Goal: Task Accomplishment & Management: Manage account settings

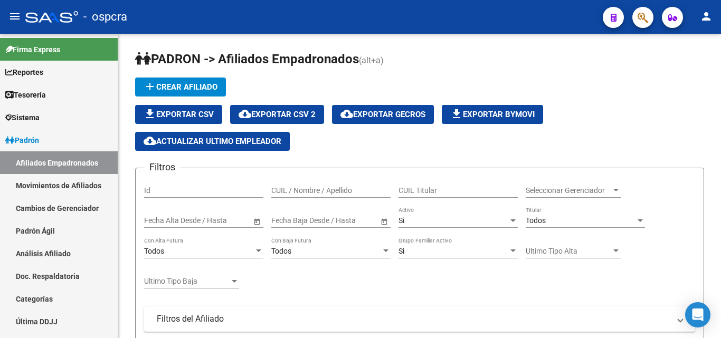
click at [642, 15] on icon "button" at bounding box center [643, 18] width 11 height 12
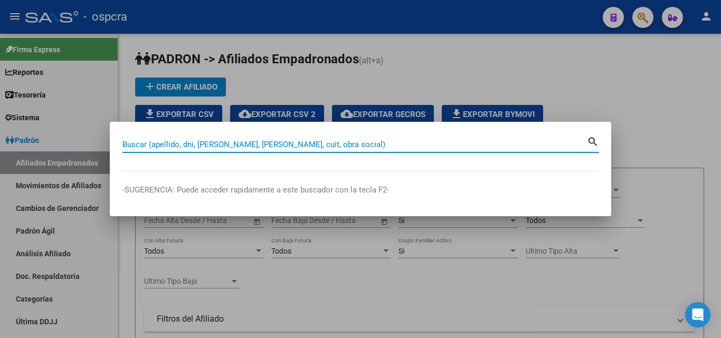
paste input "40090324"
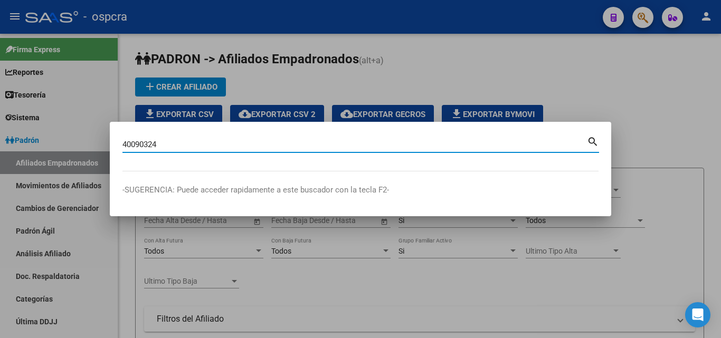
type input "40090324"
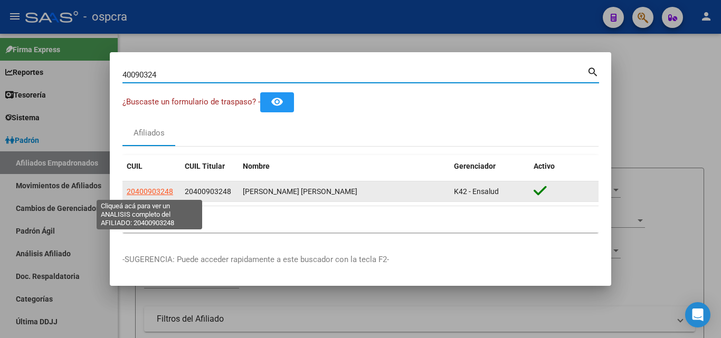
click at [165, 191] on span "20400903248" at bounding box center [150, 191] width 46 height 8
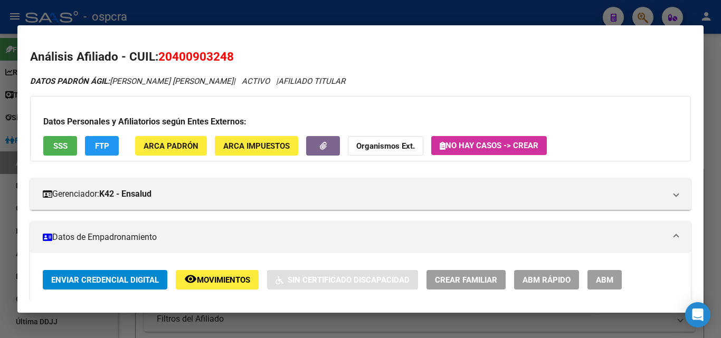
click at [611, 281] on span "ABM" at bounding box center [604, 281] width 17 height 10
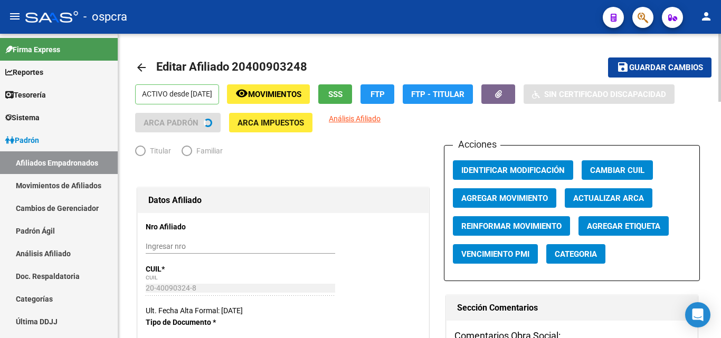
radio input "true"
type input "30-71646474-8"
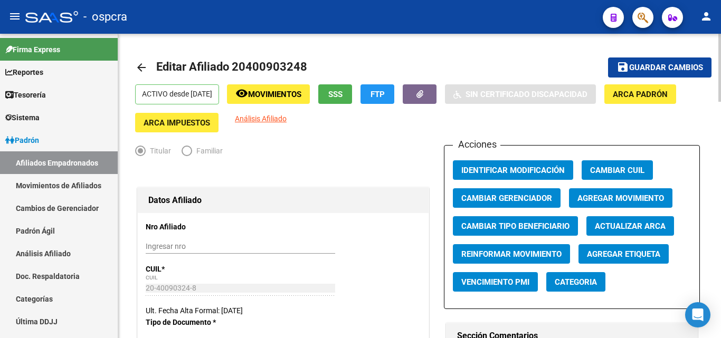
click at [268, 92] on span "Movimientos" at bounding box center [274, 95] width 53 height 10
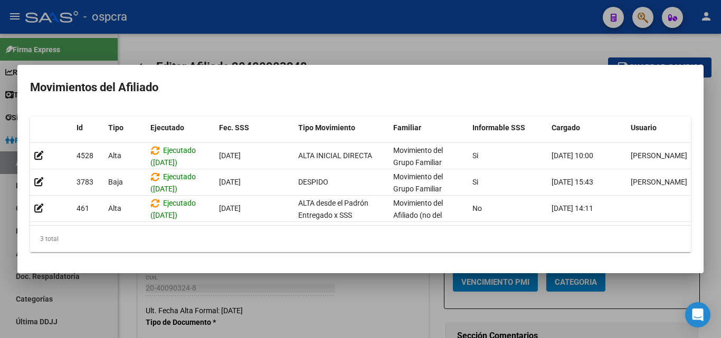
click at [420, 59] on div at bounding box center [360, 169] width 721 height 338
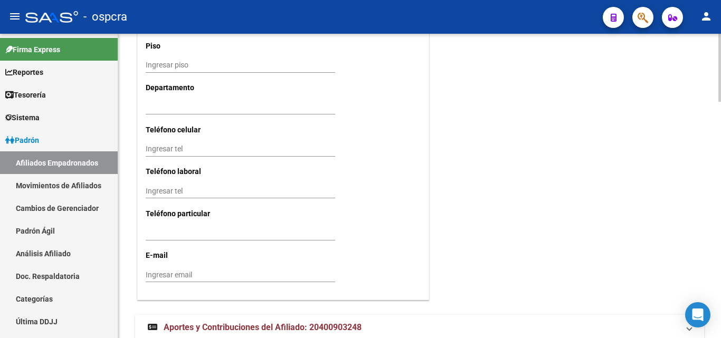
scroll to position [1054, 0]
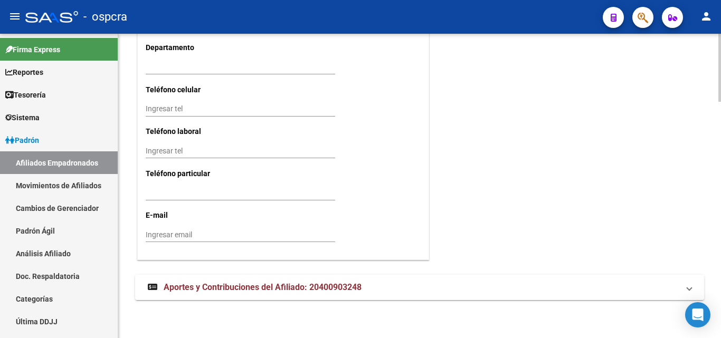
click at [228, 286] on span "Aportes y Contribuciones del Afiliado: 20400903248" at bounding box center [263, 287] width 198 height 10
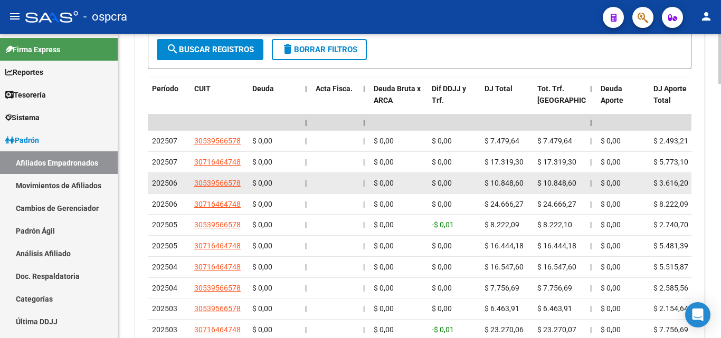
scroll to position [1452, 0]
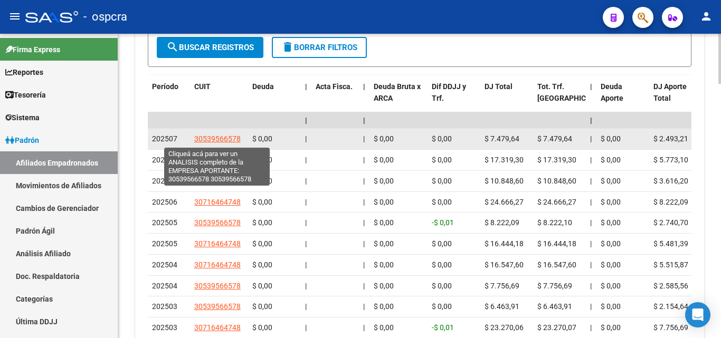
click at [215, 142] on span "30539566578" at bounding box center [217, 139] width 46 height 8
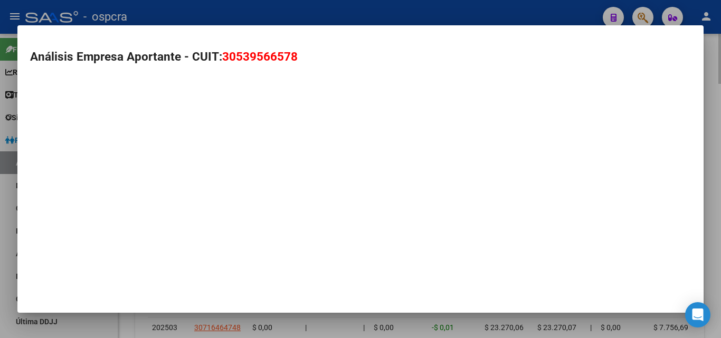
type textarea "30539566578"
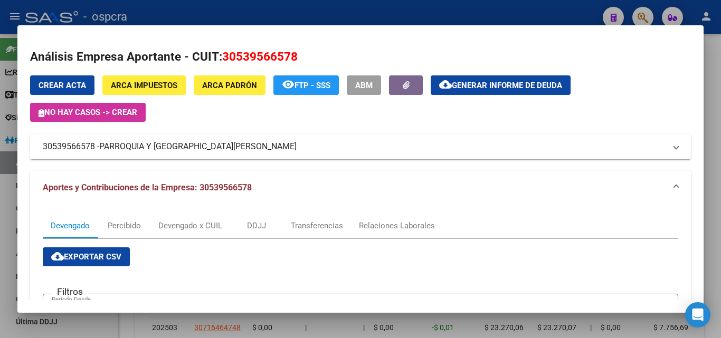
click at [198, 147] on span "PARROQUIA Y COLEGIO INMACULADO CORAZON DE MARIA" at bounding box center [197, 146] width 197 height 13
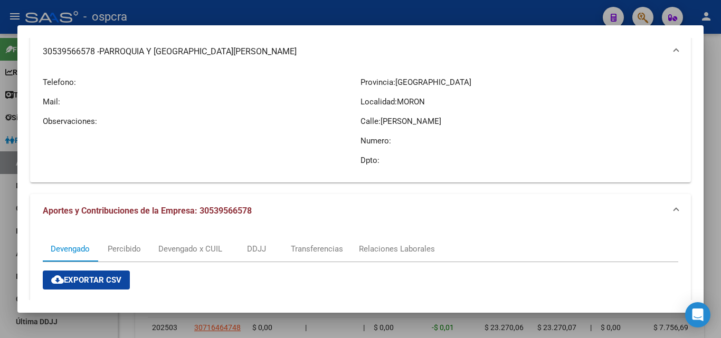
scroll to position [106, 0]
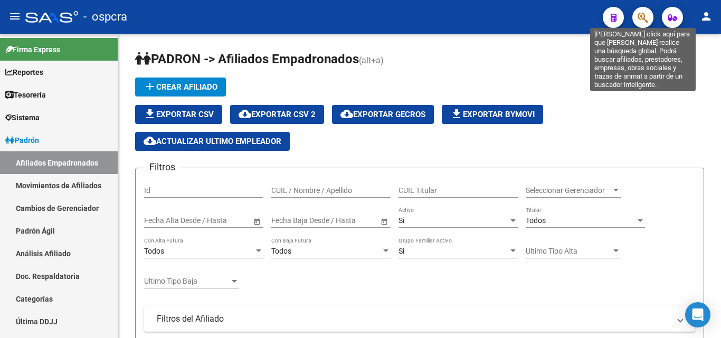
click at [646, 18] on icon "button" at bounding box center [643, 18] width 11 height 12
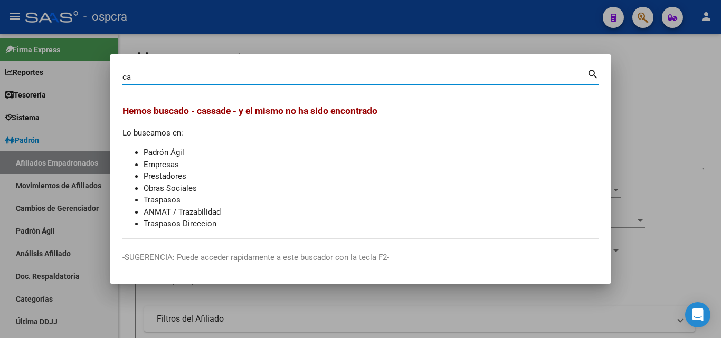
type input "c"
type input "LILIANA"
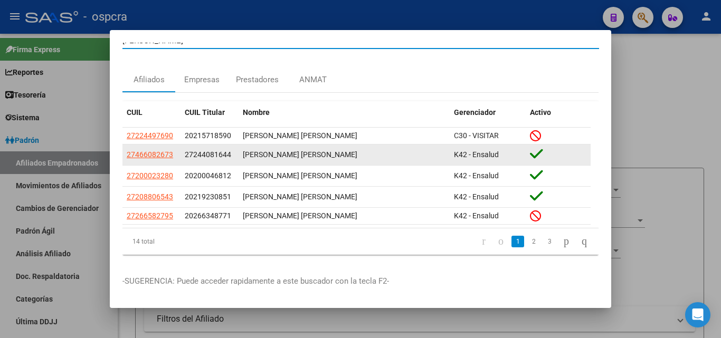
scroll to position [23, 0]
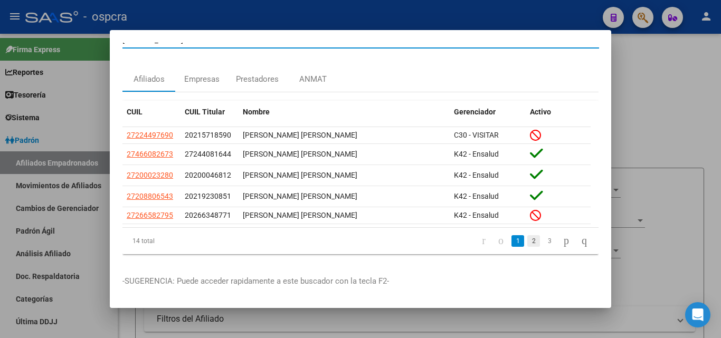
click at [527, 237] on link "2" at bounding box center [533, 241] width 13 height 12
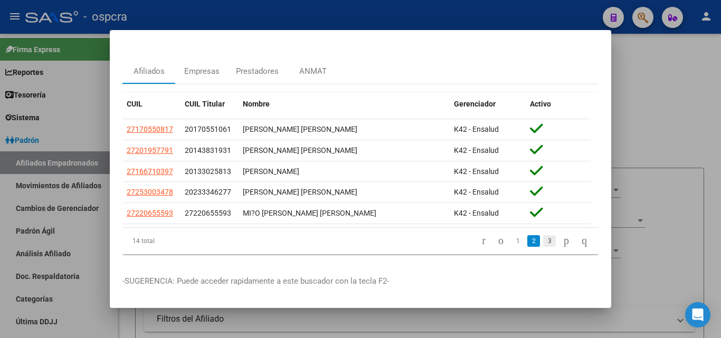
click at [543, 245] on link "3" at bounding box center [549, 241] width 13 height 12
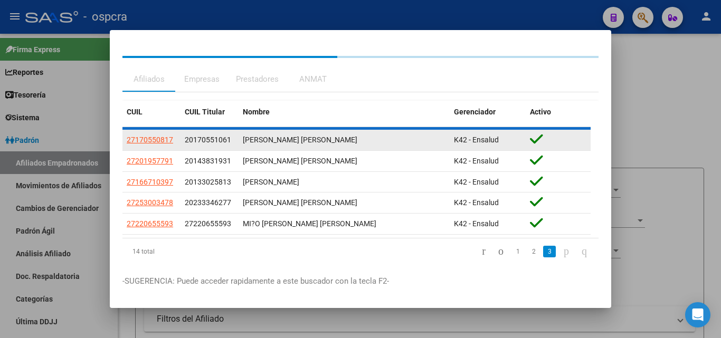
scroll to position [0, 0]
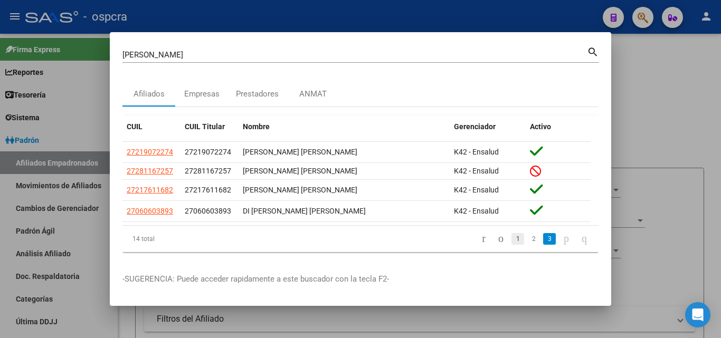
click at [512, 242] on link "1" at bounding box center [518, 239] width 13 height 12
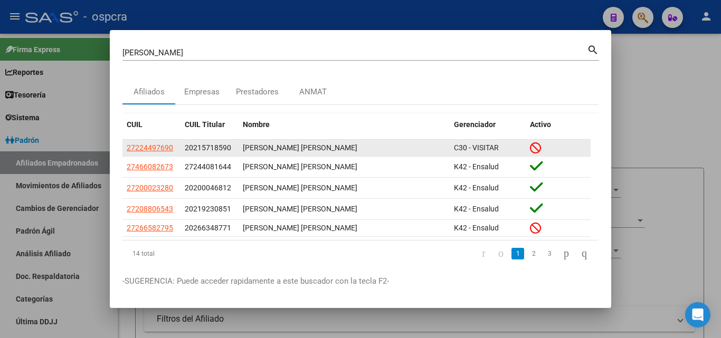
scroll to position [23, 0]
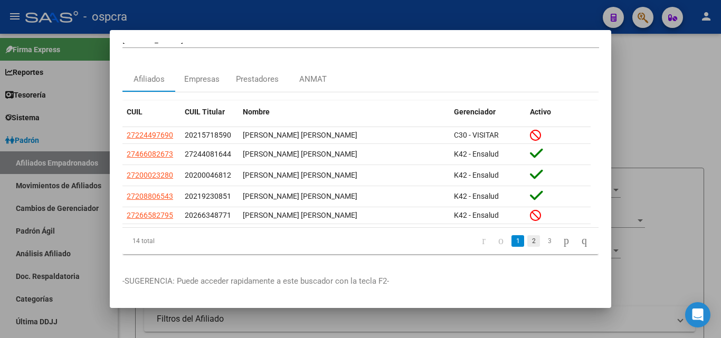
click at [527, 235] on link "2" at bounding box center [533, 241] width 13 height 12
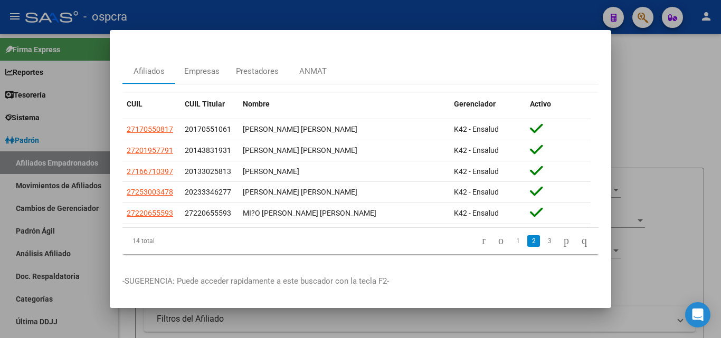
click at [696, 176] on div at bounding box center [360, 169] width 721 height 338
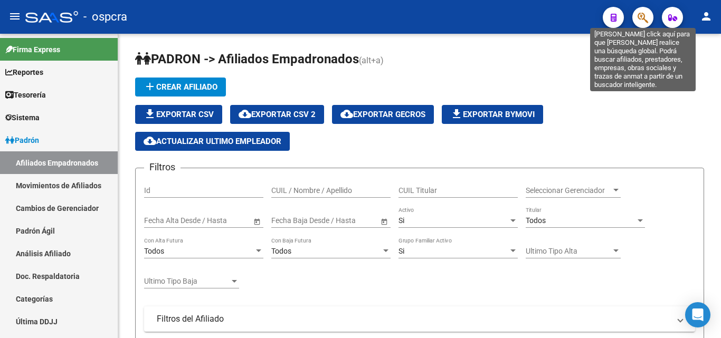
click at [640, 14] on icon "button" at bounding box center [643, 18] width 11 height 12
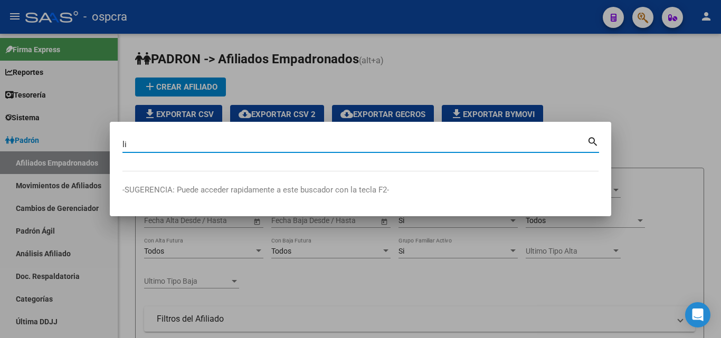
type input "l"
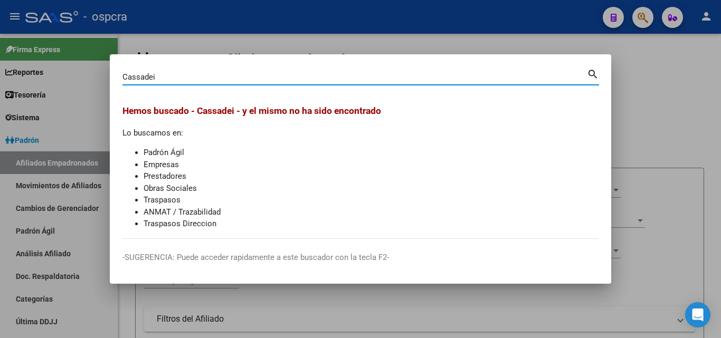
type input "Cassadei"
drag, startPoint x: 163, startPoint y: 76, endPoint x: 6, endPoint y: 87, distance: 157.7
click at [6, 87] on div "Cassadei Buscar (apellido, dni, cuil, nro traspaso, cuit, obra social) search H…" at bounding box center [360, 169] width 721 height 338
type input "casadei"
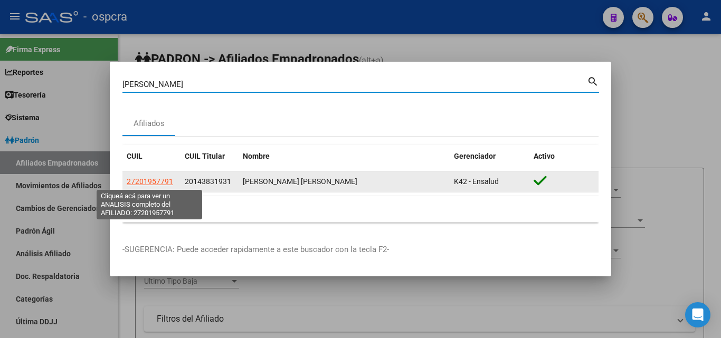
click at [158, 178] on span "27201957791" at bounding box center [150, 181] width 46 height 8
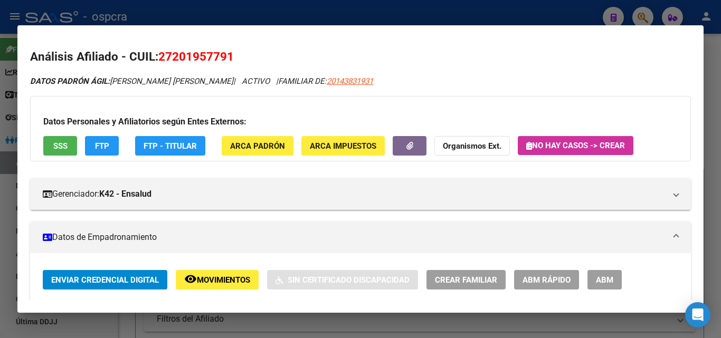
drag, startPoint x: 175, startPoint y: 55, endPoint x: 228, endPoint y: 54, distance: 52.3
click at [228, 54] on span "27201957791" at bounding box center [196, 57] width 76 height 14
copy span "20195779"
click at [510, 6] on div at bounding box center [360, 169] width 721 height 338
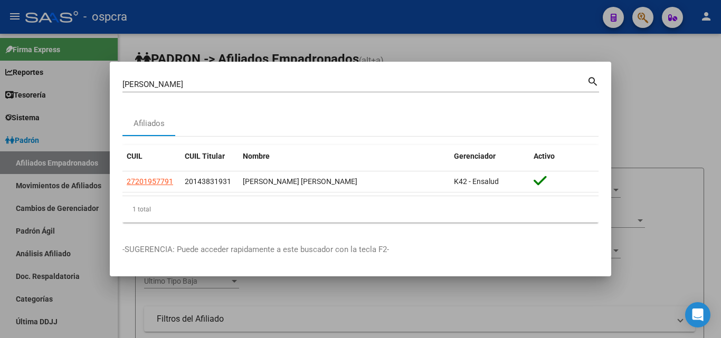
click at [645, 63] on div at bounding box center [360, 169] width 721 height 338
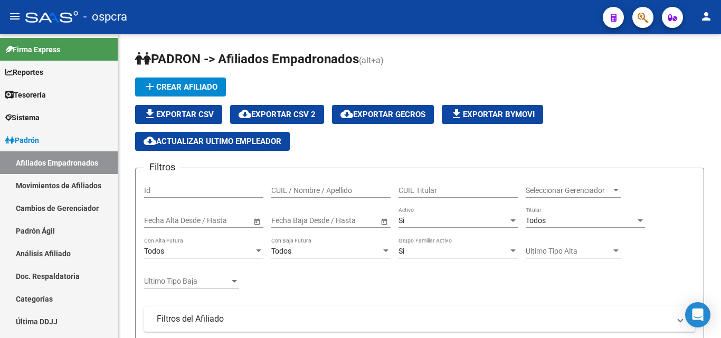
click at [636, 21] on button "button" at bounding box center [643, 17] width 21 height 21
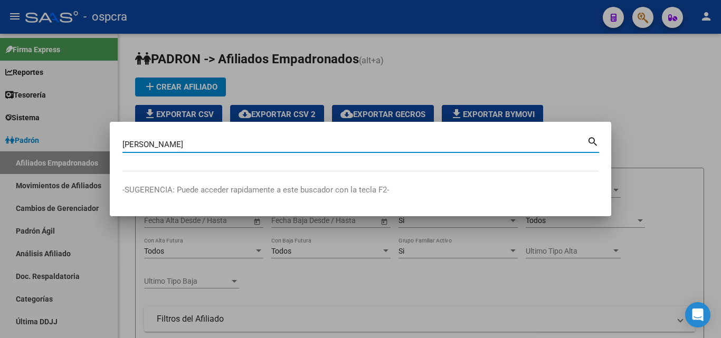
type input "borras"
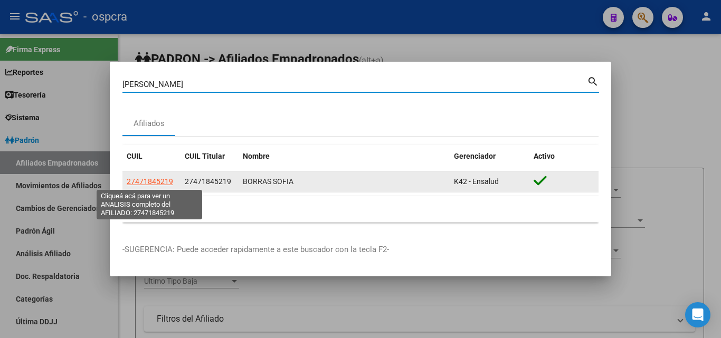
click at [168, 182] on span "27471845219" at bounding box center [150, 181] width 46 height 8
type textarea "27471845219"
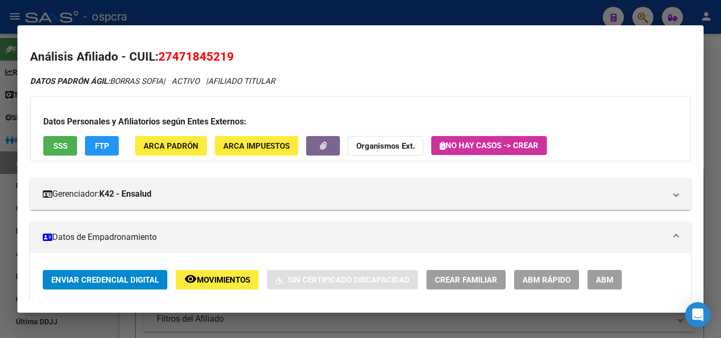
drag, startPoint x: 174, startPoint y: 52, endPoint x: 226, endPoint y: 50, distance: 52.3
click at [226, 50] on span "27471845219" at bounding box center [196, 57] width 76 height 14
copy span "47184521"
click at [466, 16] on div at bounding box center [360, 169] width 721 height 338
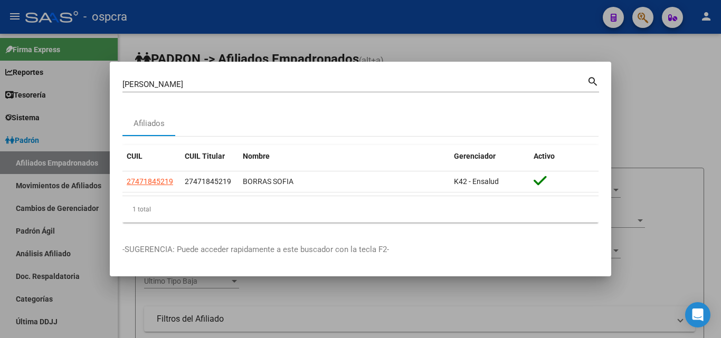
click at [532, 25] on div at bounding box center [360, 169] width 721 height 338
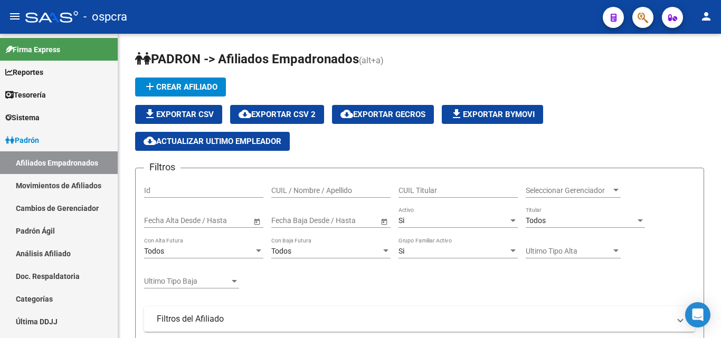
click at [640, 18] on icon "button" at bounding box center [643, 18] width 11 height 12
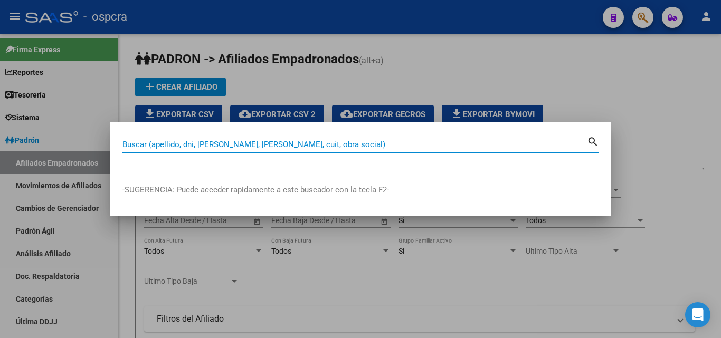
paste input "46967753"
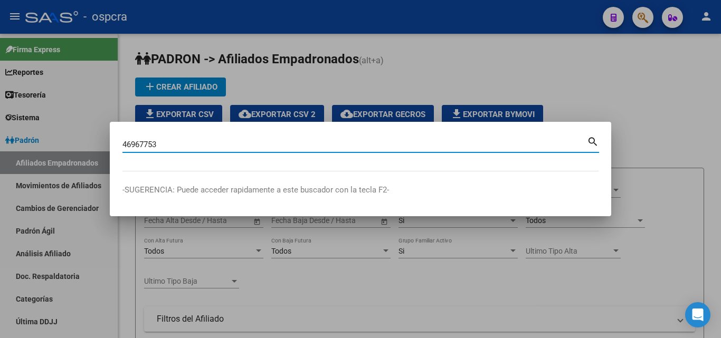
type input "46967753"
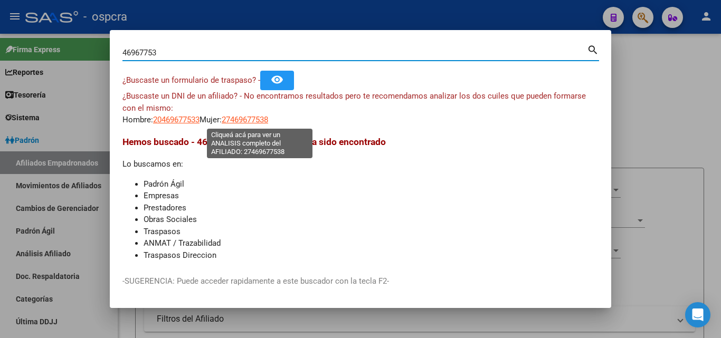
click at [268, 118] on span "27469677538" at bounding box center [245, 120] width 46 height 10
type textarea "27469677538"
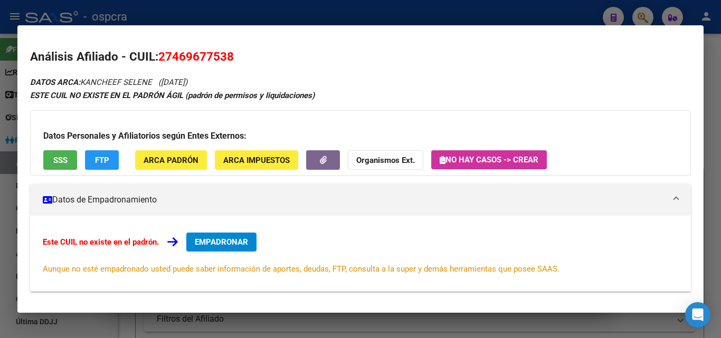
click at [62, 165] on span "SSS" at bounding box center [60, 161] width 14 height 10
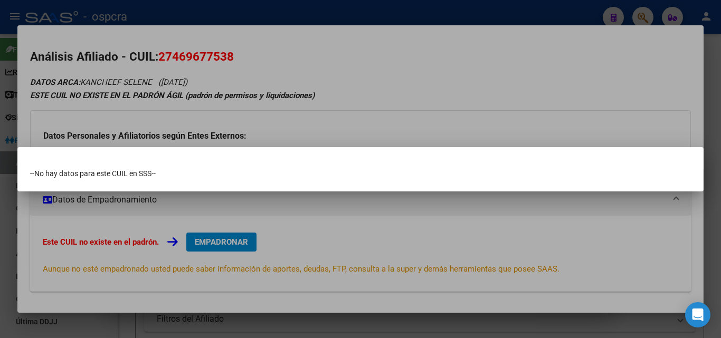
click at [289, 216] on div at bounding box center [360, 169] width 721 height 338
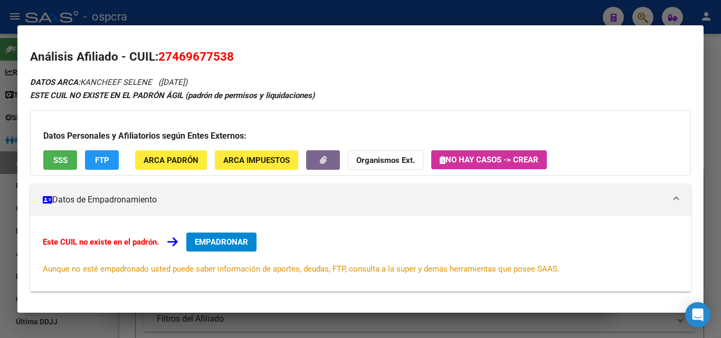
click at [0, 174] on div at bounding box center [360, 169] width 721 height 338
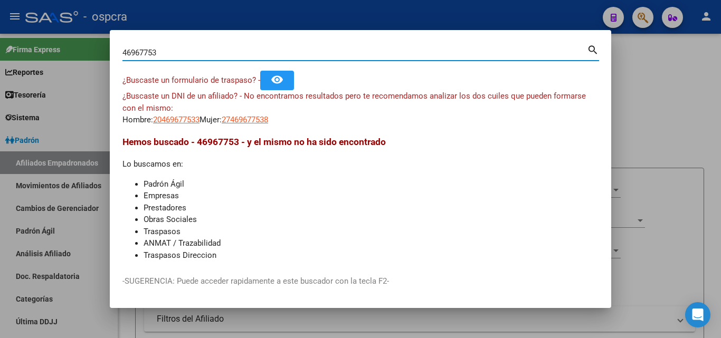
drag, startPoint x: 166, startPoint y: 54, endPoint x: 122, endPoint y: 54, distance: 43.8
click at [122, 54] on mat-dialog-content "46967753 Buscar (apellido, dni, cuil, nro traspaso, cuit, obra social) search ¿…" at bounding box center [361, 153] width 502 height 220
paste input "35867135"
type input "35867135"
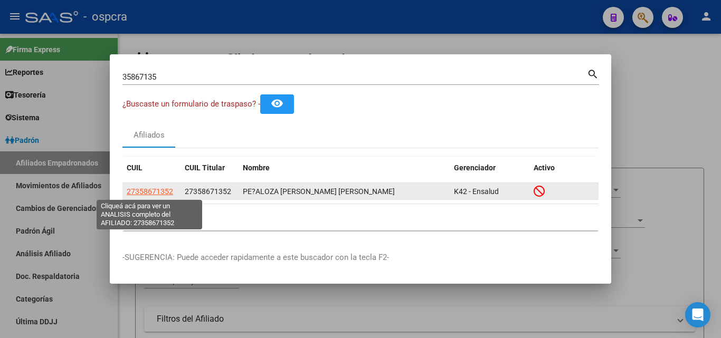
click at [147, 194] on span "27358671352" at bounding box center [150, 191] width 46 height 8
type textarea "27358671352"
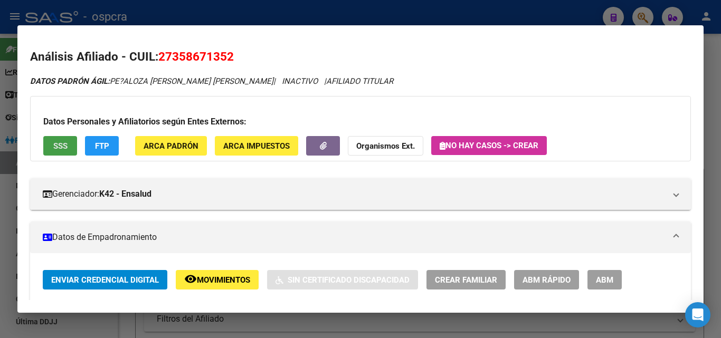
click at [47, 146] on button "SSS" at bounding box center [60, 146] width 34 height 20
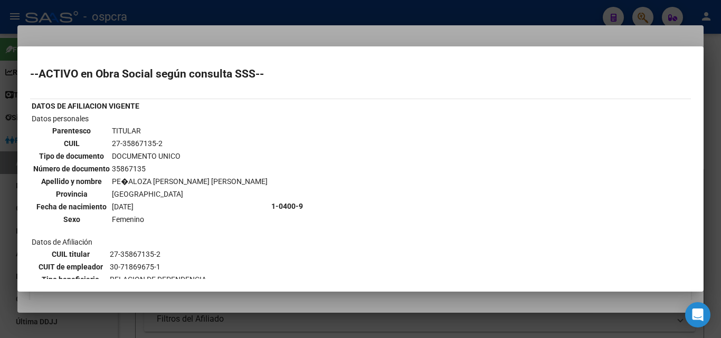
click at [329, 46] on div at bounding box center [360, 169] width 721 height 338
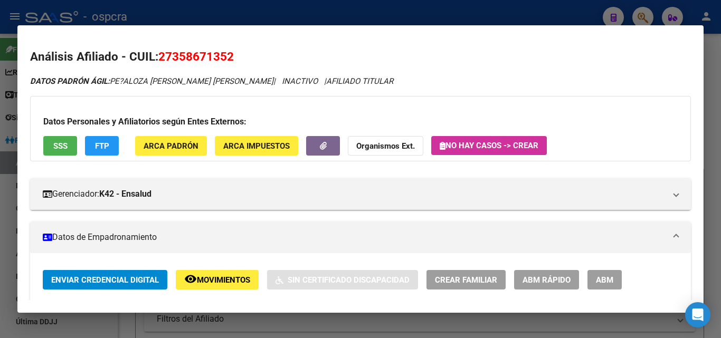
click at [225, 281] on span "Movimientos" at bounding box center [223, 281] width 53 height 10
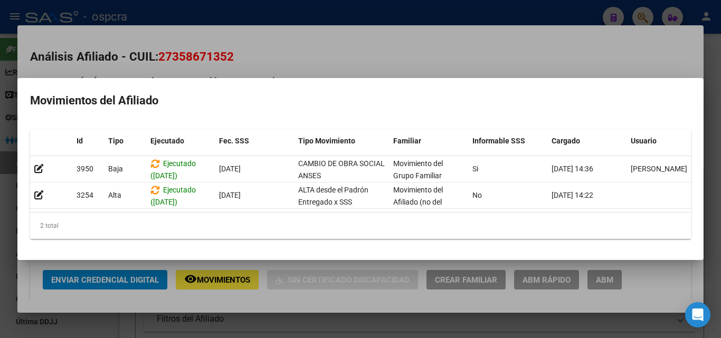
click at [356, 59] on div at bounding box center [360, 169] width 721 height 338
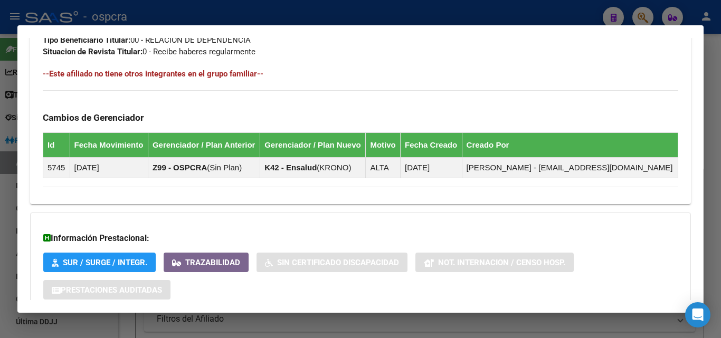
scroll to position [656, 0]
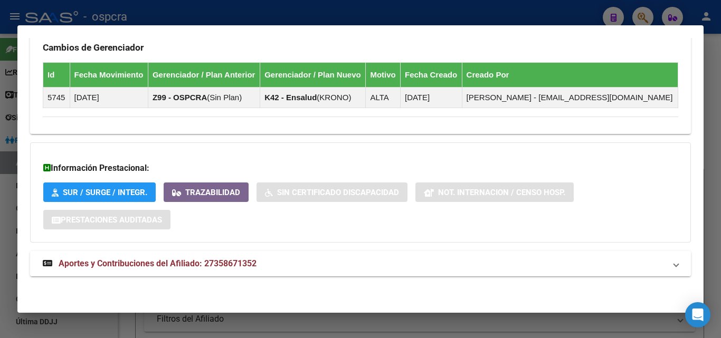
click at [157, 261] on span "Aportes y Contribuciones del Afiliado: 27358671352" at bounding box center [158, 264] width 198 height 10
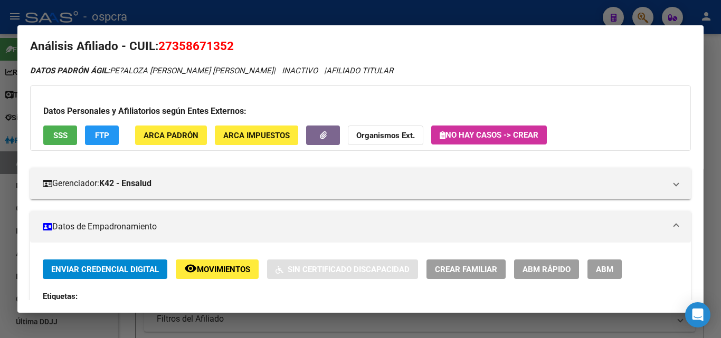
scroll to position [0, 0]
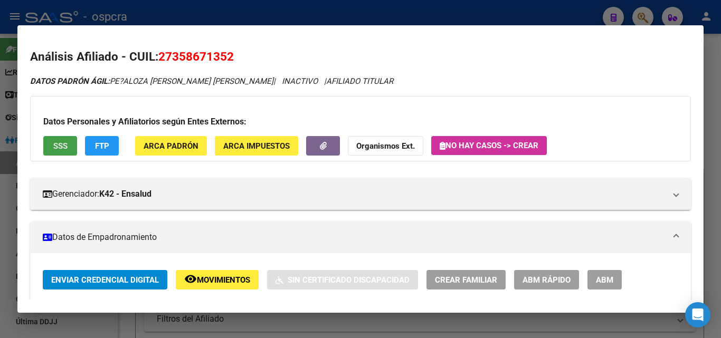
click at [60, 143] on span "SSS" at bounding box center [60, 146] width 14 height 10
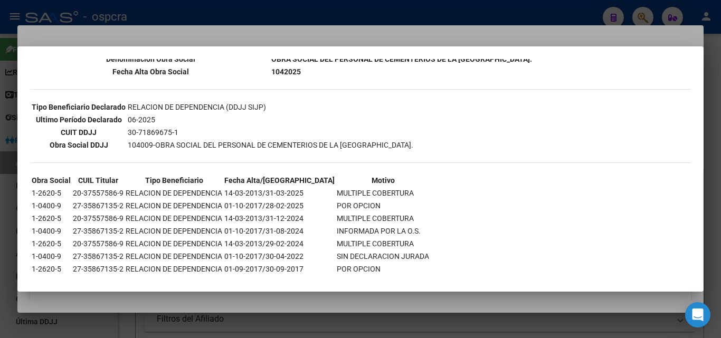
scroll to position [291, 0]
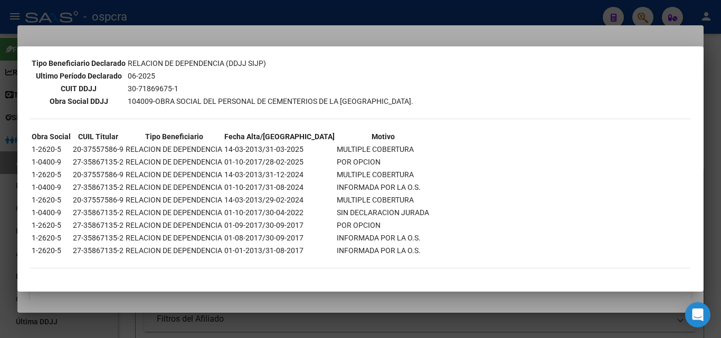
click at [83, 301] on div at bounding box center [360, 169] width 721 height 338
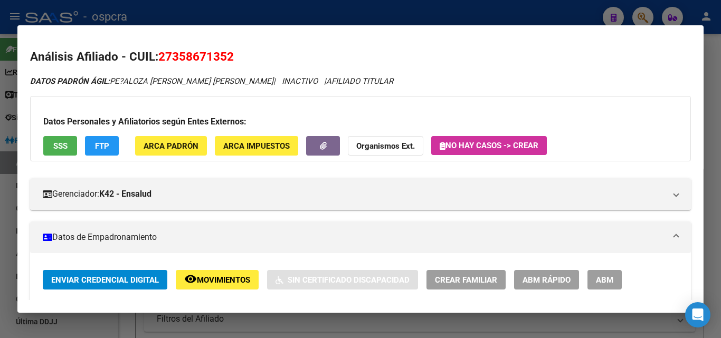
click at [229, 278] on span "Movimientos" at bounding box center [223, 281] width 53 height 10
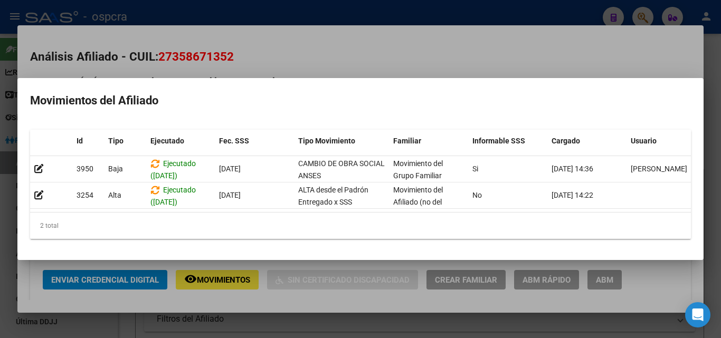
click at [394, 56] on div at bounding box center [360, 169] width 721 height 338
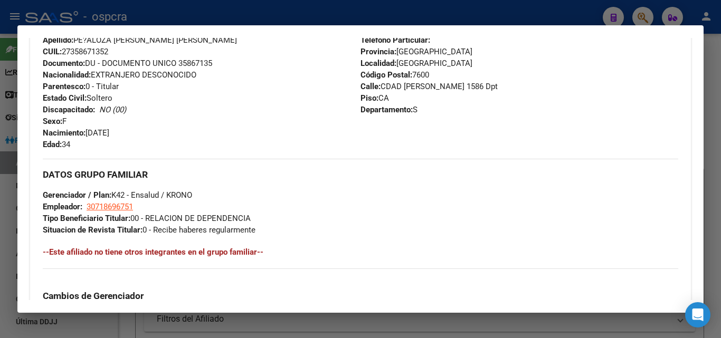
scroll to position [422, 0]
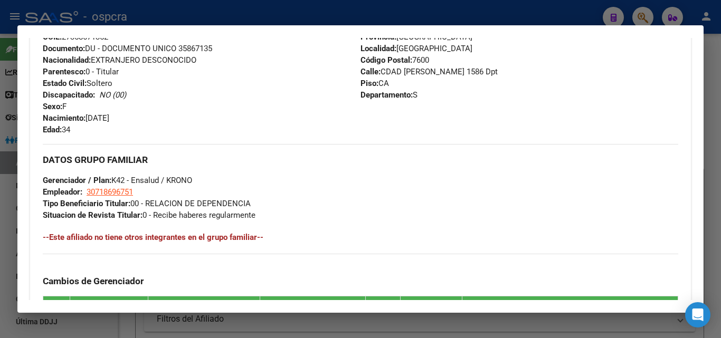
click at [112, 293] on div "Cambios de Gerenciador Id Fecha Movimiento Gerenciador / Plan Anterior Gerencia…" at bounding box center [361, 298] width 636 height 88
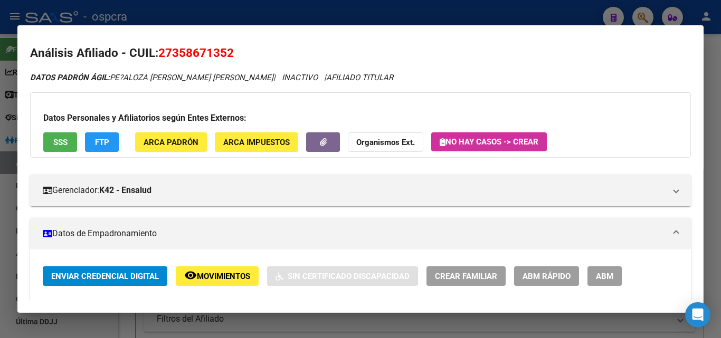
scroll to position [0, 0]
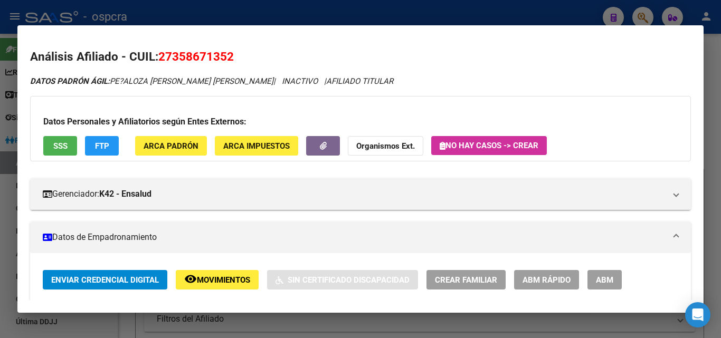
click at [606, 279] on span "ABM" at bounding box center [604, 281] width 17 height 10
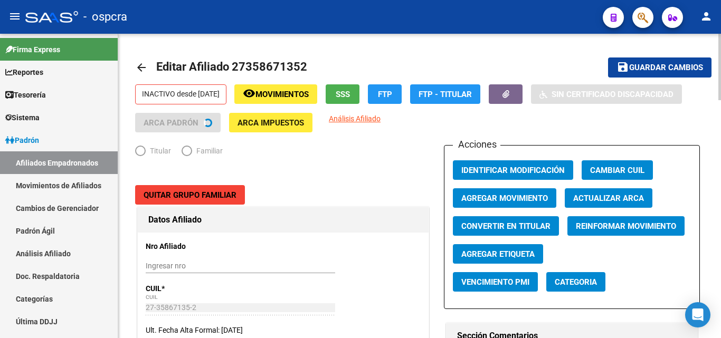
radio input "true"
type input "30-71869675-1"
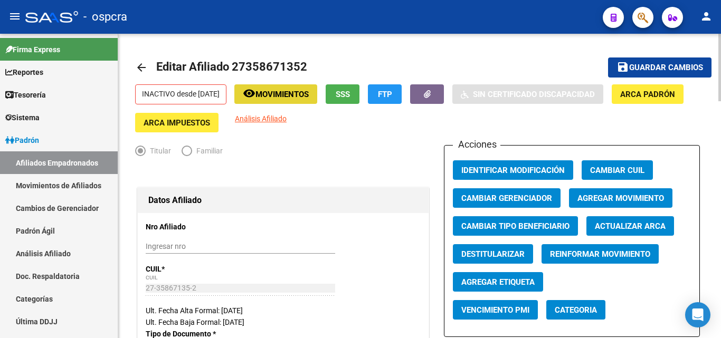
click at [295, 93] on span "Movimientos" at bounding box center [282, 95] width 53 height 10
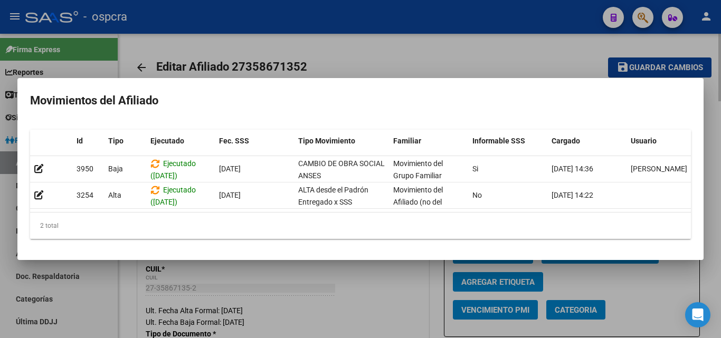
drag, startPoint x: 408, startPoint y: 52, endPoint x: 422, endPoint y: 71, distance: 23.4
click at [409, 52] on div at bounding box center [360, 169] width 721 height 338
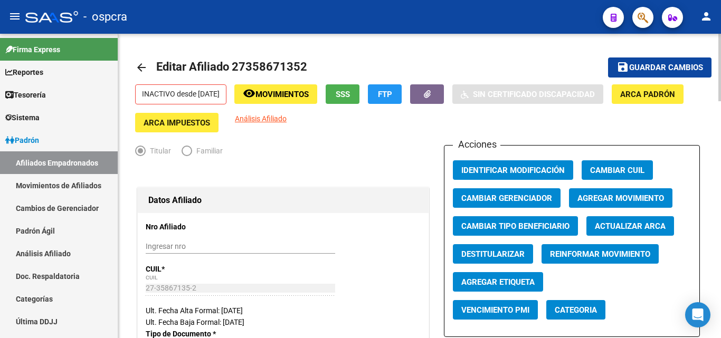
click at [643, 199] on span "Agregar Movimiento" at bounding box center [621, 199] width 87 height 10
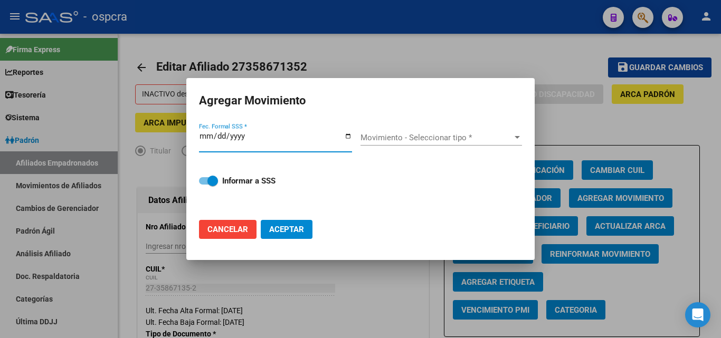
click at [350, 137] on input "Fec. Formal SSS *" at bounding box center [275, 140] width 153 height 17
type input "2025-08-19"
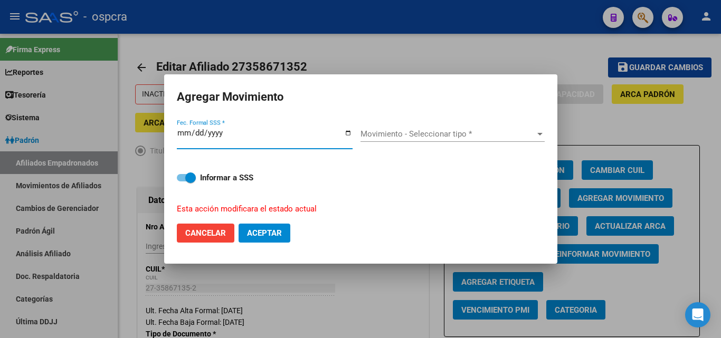
click at [460, 136] on span "Movimiento - Seleccionar tipo *" at bounding box center [448, 134] width 175 height 10
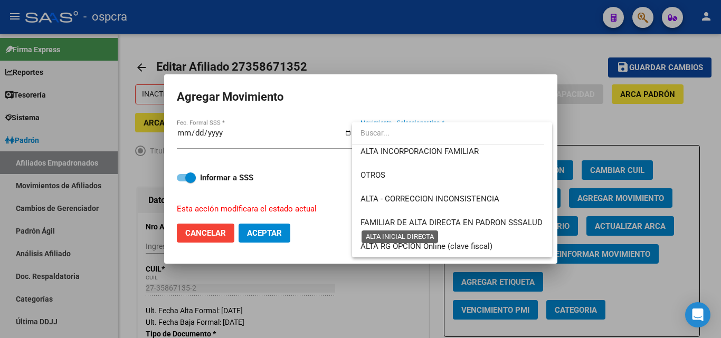
scroll to position [364, 0]
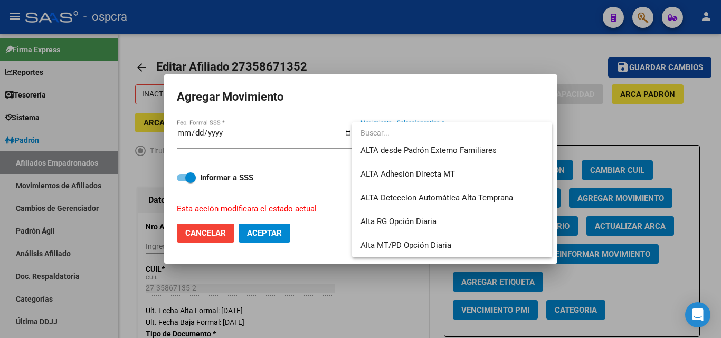
click at [383, 312] on div at bounding box center [360, 169] width 721 height 338
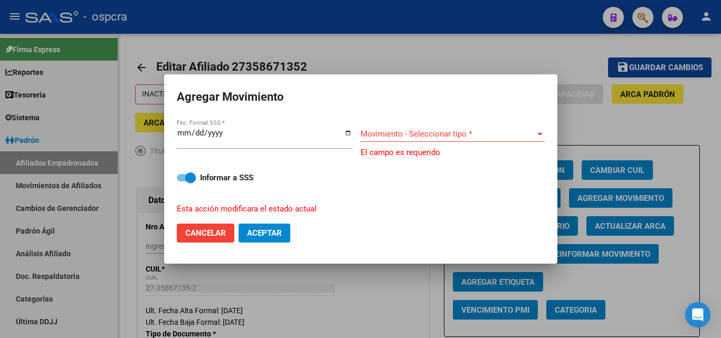
click at [386, 309] on div at bounding box center [360, 169] width 721 height 338
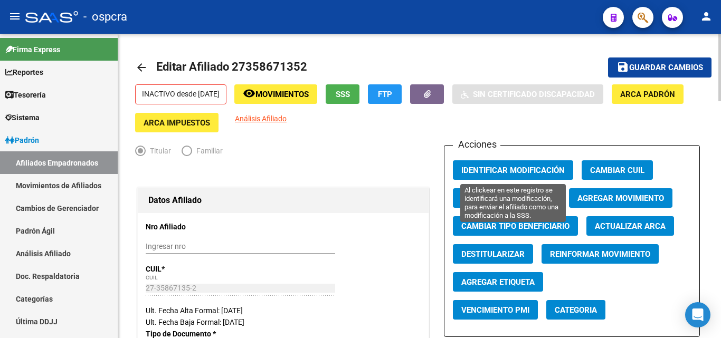
click at [539, 172] on span "Identificar Modificación" at bounding box center [512, 171] width 103 height 10
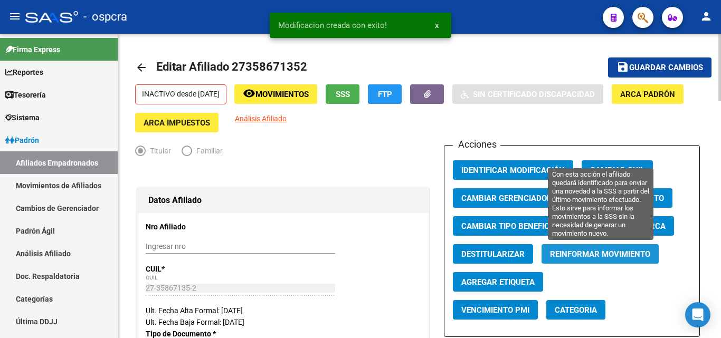
click at [603, 257] on span "Reinformar Movimiento" at bounding box center [600, 255] width 100 height 10
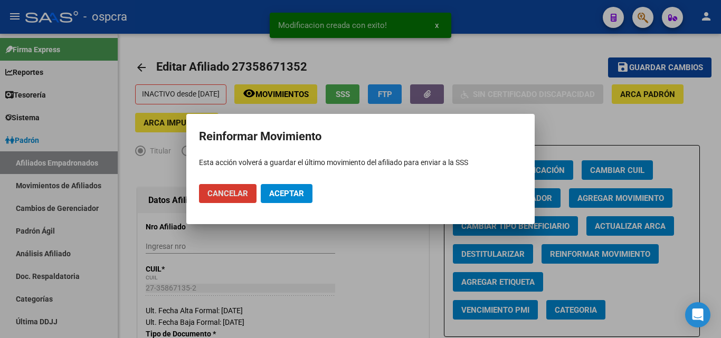
click at [283, 194] on span "Aceptar" at bounding box center [286, 194] width 35 height 10
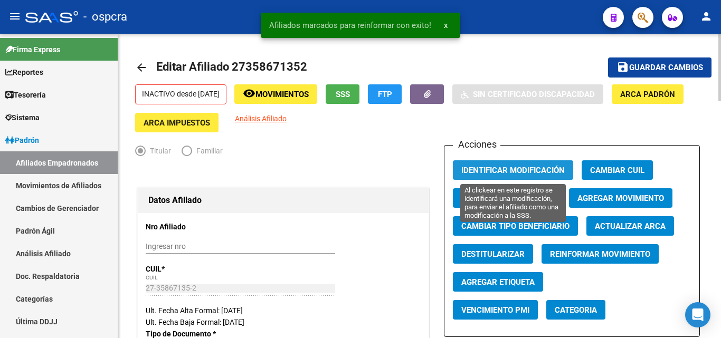
click at [521, 166] on span "Identificar Modificación" at bounding box center [512, 171] width 103 height 10
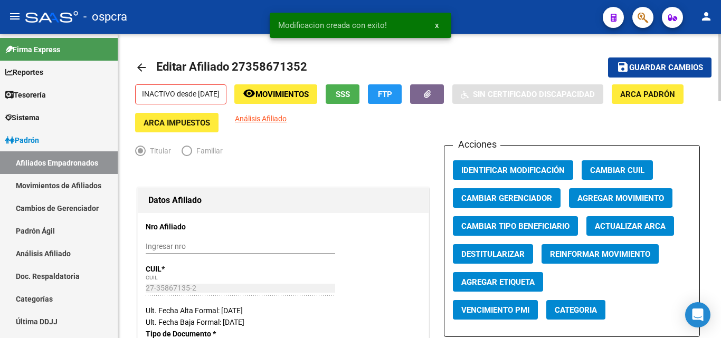
click at [295, 95] on span "Movimientos" at bounding box center [282, 95] width 53 height 10
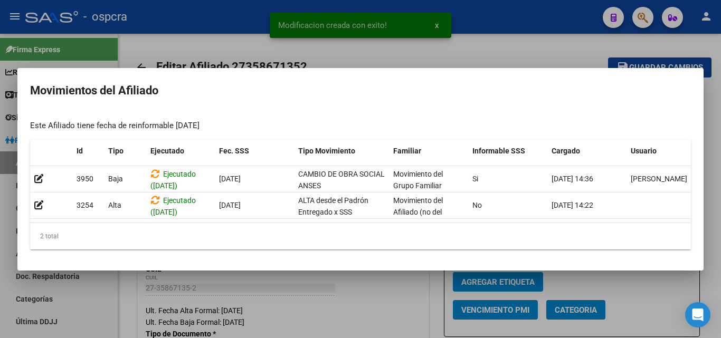
click at [367, 279] on div at bounding box center [360, 169] width 721 height 338
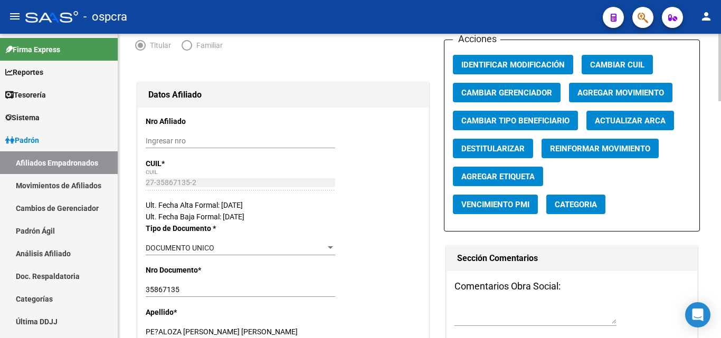
scroll to position [0, 0]
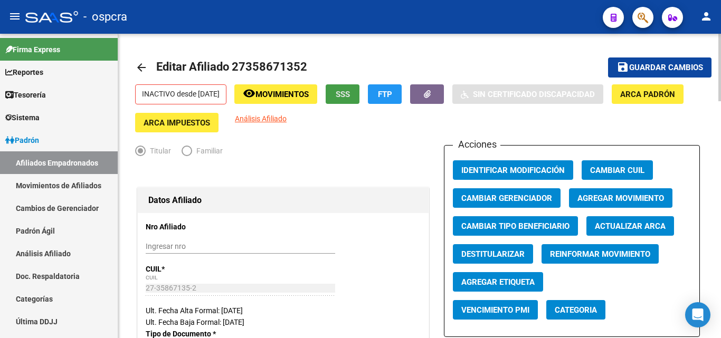
click at [360, 87] on button "SSS" at bounding box center [343, 94] width 34 height 20
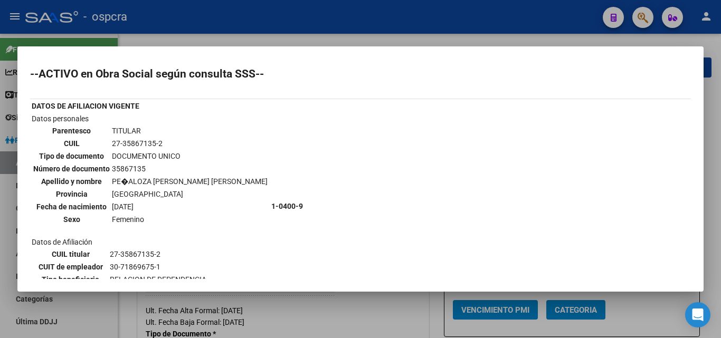
click at [326, 41] on div at bounding box center [360, 169] width 721 height 338
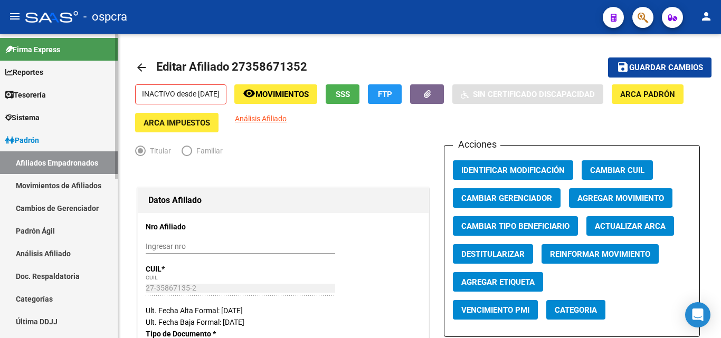
click at [59, 157] on link "Afiliados Empadronados" at bounding box center [59, 163] width 118 height 23
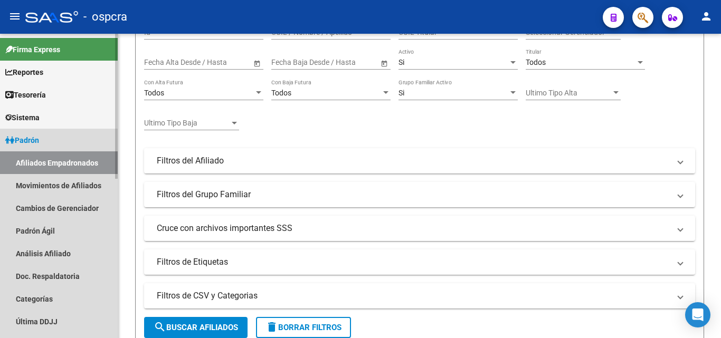
click at [35, 139] on span "Padrón" at bounding box center [22, 141] width 34 height 12
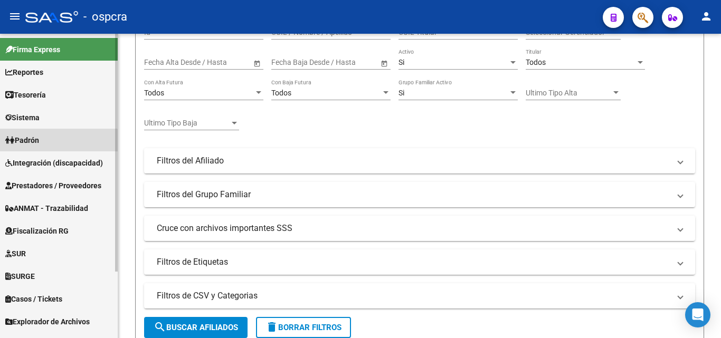
click at [57, 146] on link "Padrón" at bounding box center [59, 140] width 118 height 23
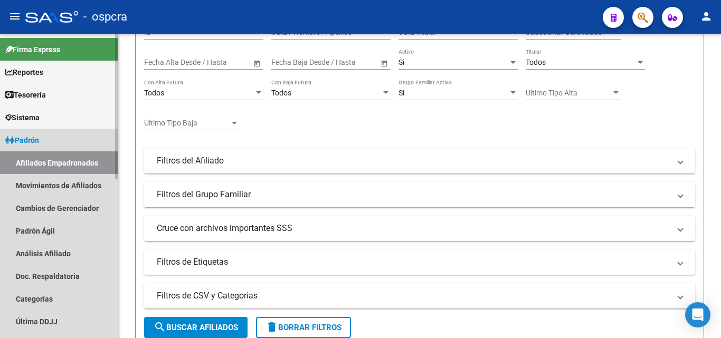
click at [68, 165] on link "Afiliados Empadronados" at bounding box center [59, 163] width 118 height 23
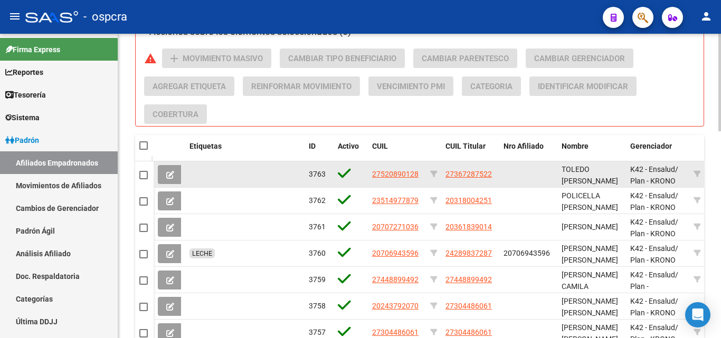
scroll to position [647, 0]
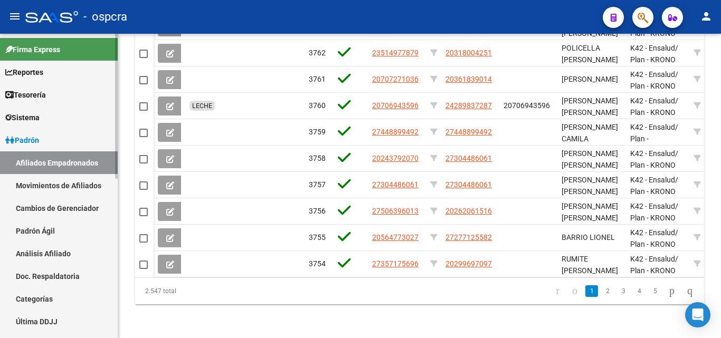
click at [70, 186] on link "Movimientos de Afiliados" at bounding box center [59, 185] width 118 height 23
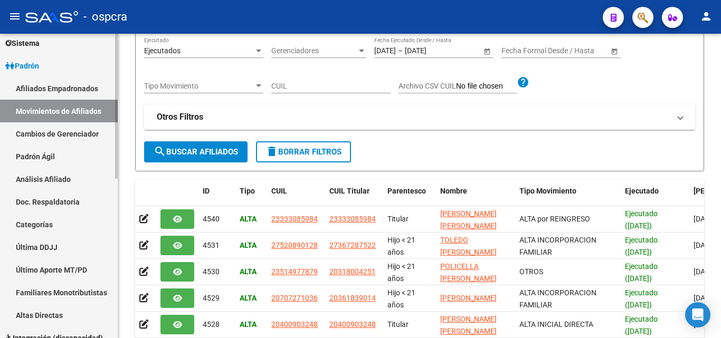
scroll to position [106, 0]
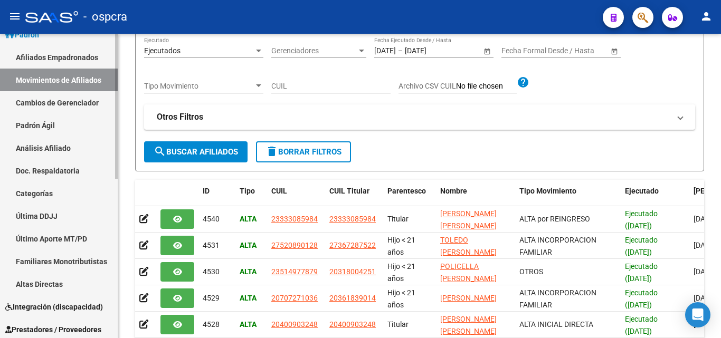
click at [61, 118] on link "Padrón Ágil" at bounding box center [59, 125] width 118 height 23
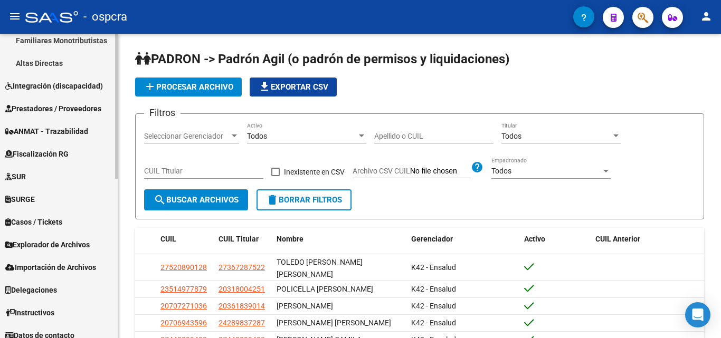
scroll to position [335, 0]
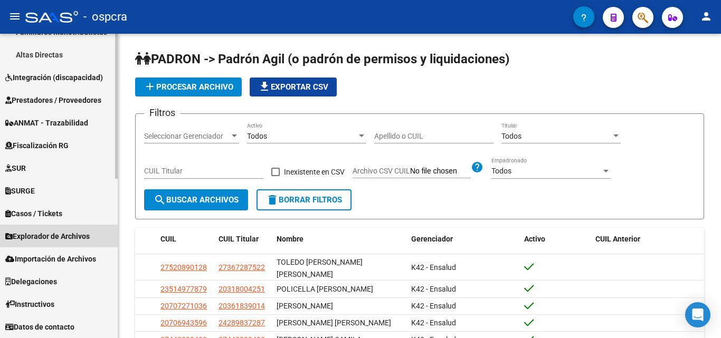
click at [43, 232] on span "Explorador de Archivos" at bounding box center [47, 237] width 84 height 12
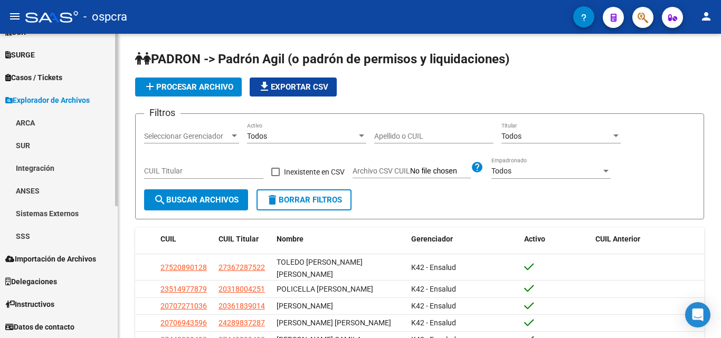
scroll to position [222, 0]
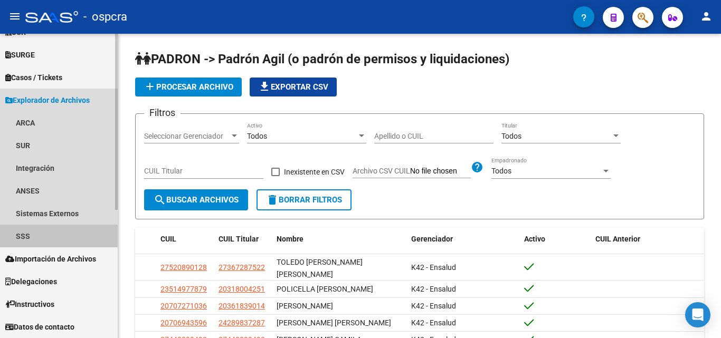
click at [26, 240] on link "SSS" at bounding box center [59, 236] width 118 height 23
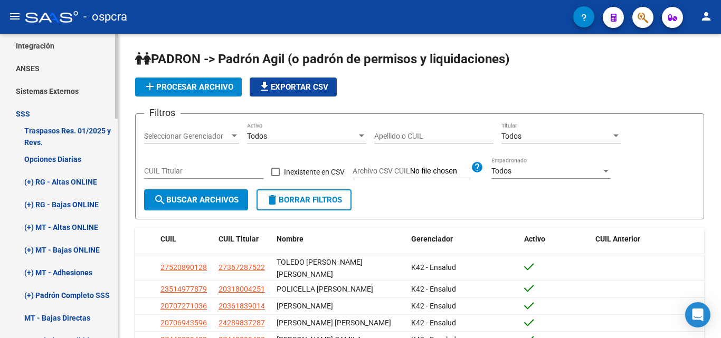
scroll to position [275, 0]
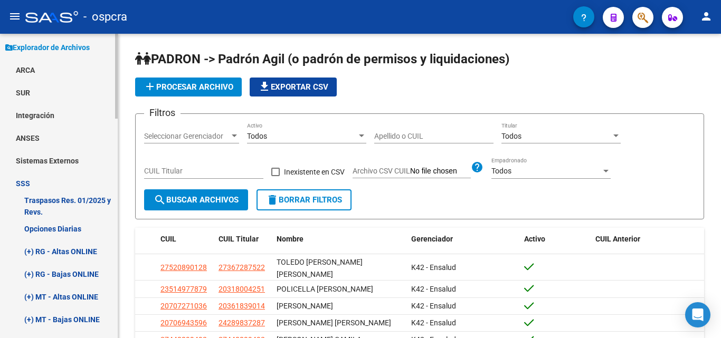
click at [28, 62] on link "ARCA" at bounding box center [59, 70] width 118 height 23
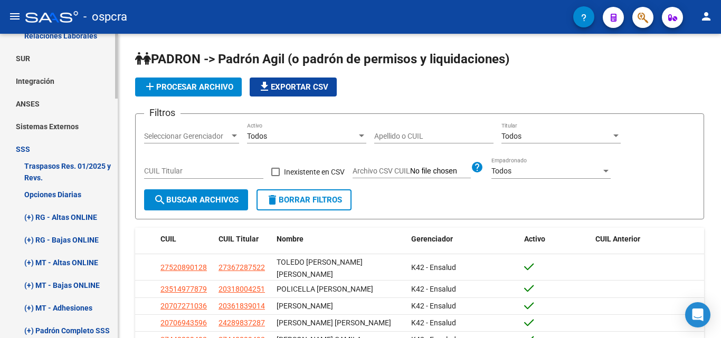
scroll to position [591, 0]
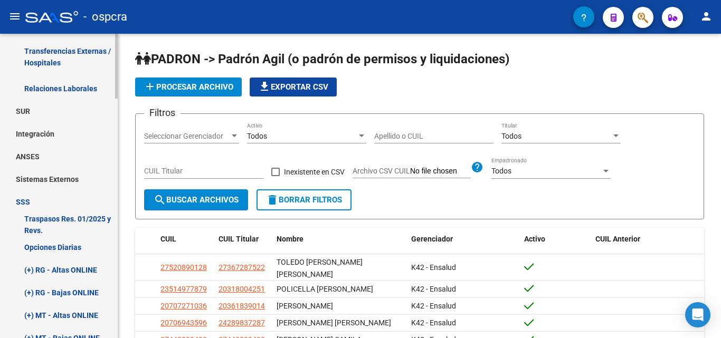
click at [74, 90] on link "Relaciones Laborales" at bounding box center [59, 88] width 118 height 23
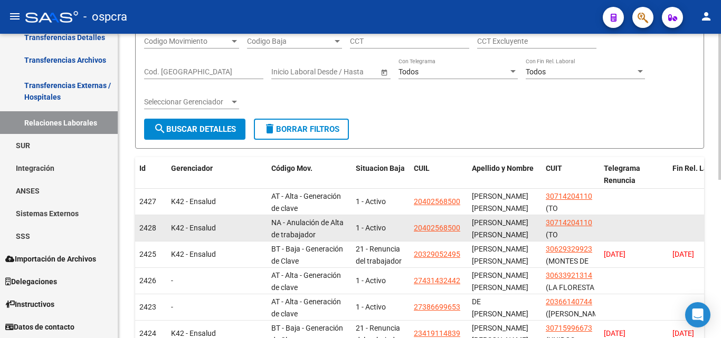
scroll to position [158, 0]
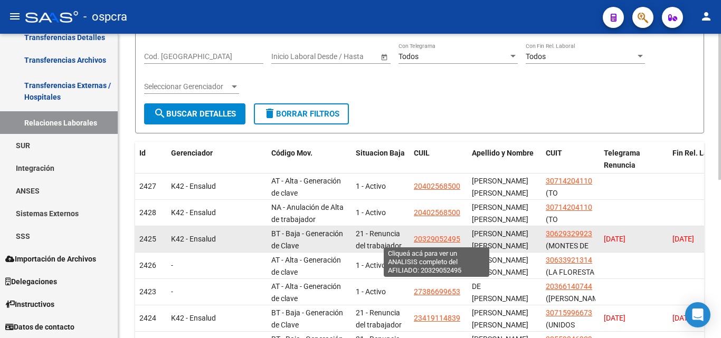
click at [439, 240] on span "20329052495" at bounding box center [437, 239] width 46 height 8
type textarea "20329052495"
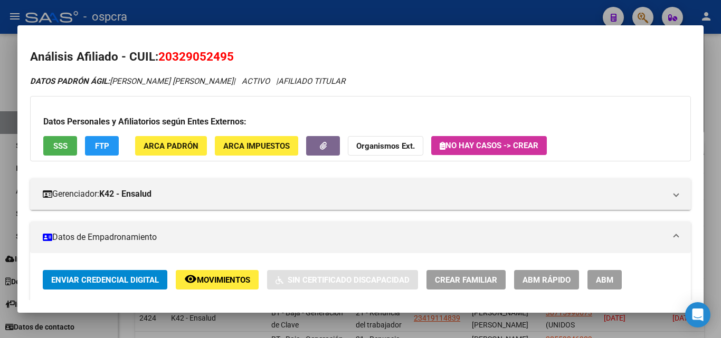
click at [215, 278] on span "Movimientos" at bounding box center [223, 281] width 53 height 10
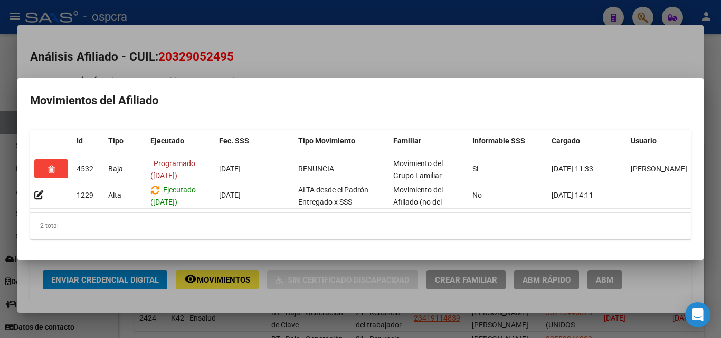
click at [379, 61] on div at bounding box center [360, 169] width 721 height 338
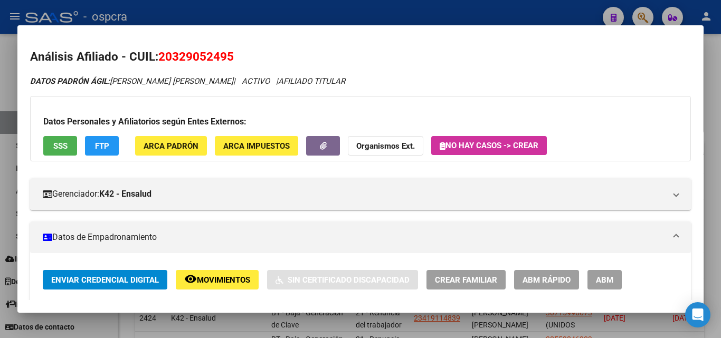
click at [0, 314] on div at bounding box center [360, 169] width 721 height 338
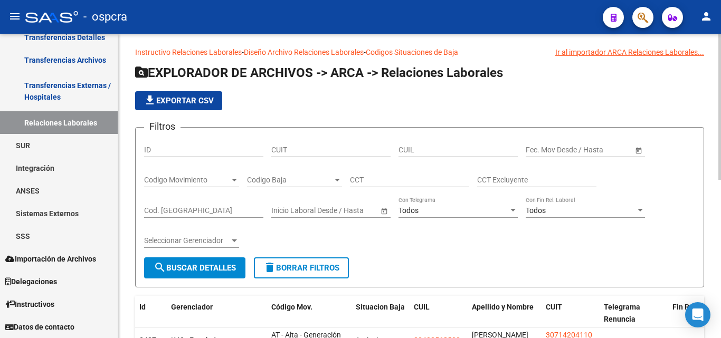
scroll to position [0, 0]
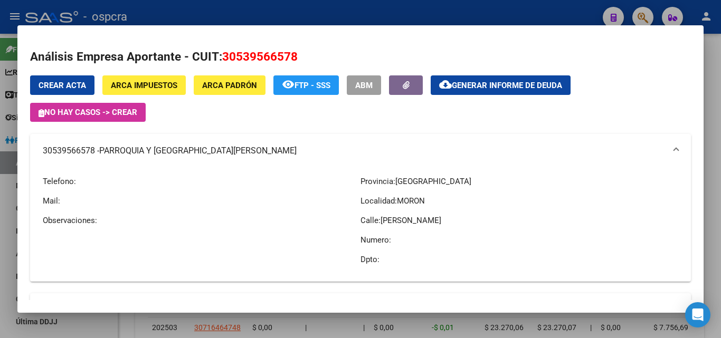
click at [0, 164] on div at bounding box center [360, 169] width 721 height 338
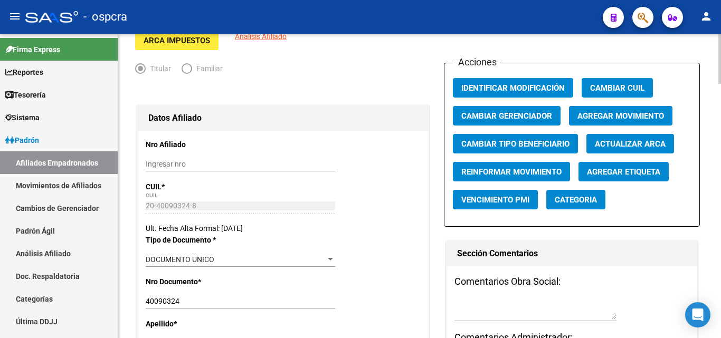
scroll to position [80, 0]
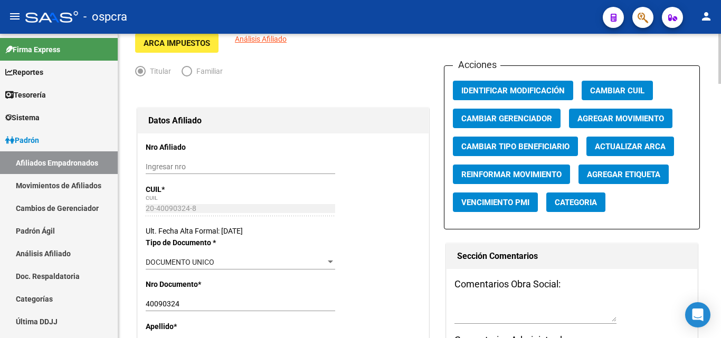
click at [629, 119] on span "Agregar Movimiento" at bounding box center [621, 119] width 87 height 10
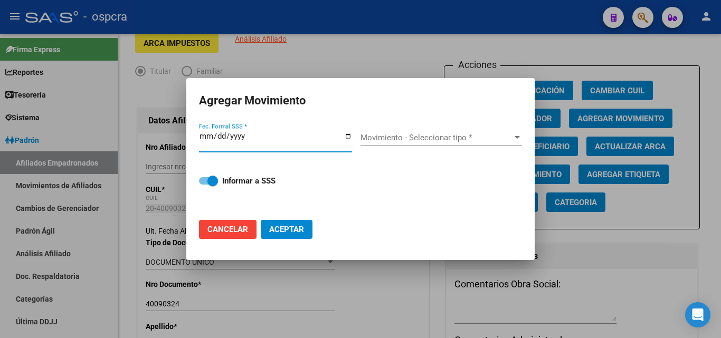
click at [556, 45] on div at bounding box center [360, 169] width 721 height 338
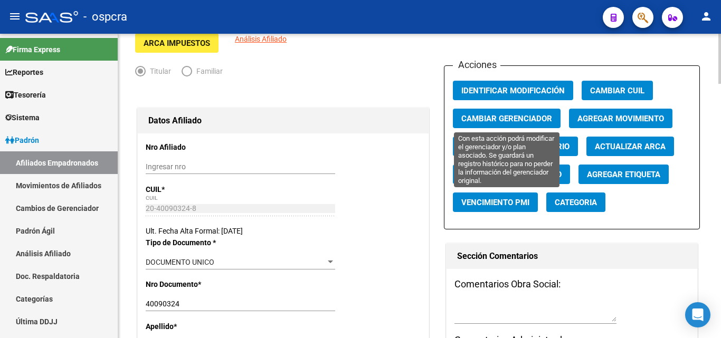
click at [516, 119] on span "Cambiar Gerenciador" at bounding box center [506, 119] width 91 height 10
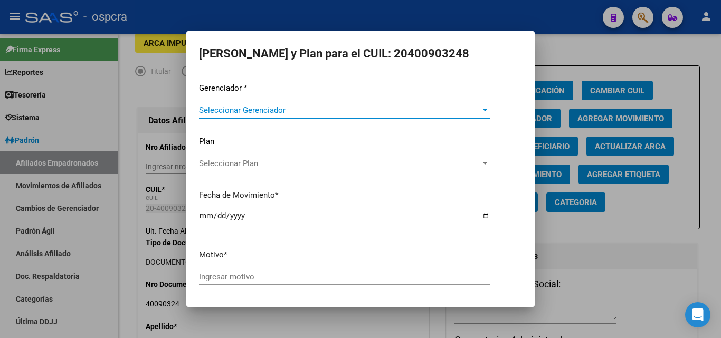
click at [464, 111] on span "Seleccionar Gerenciador" at bounding box center [339, 111] width 281 height 10
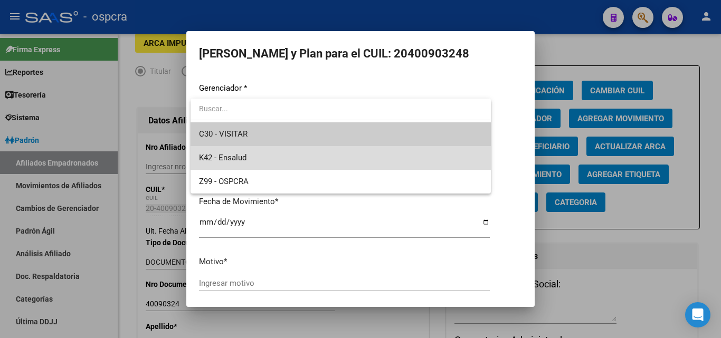
click at [250, 157] on span "K42 - Ensalud" at bounding box center [341, 158] width 284 height 24
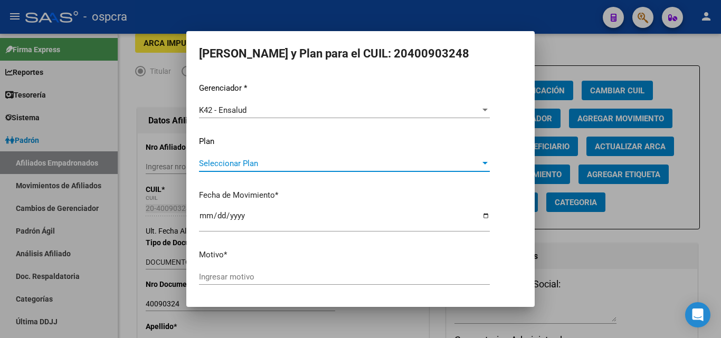
click at [303, 165] on span "Seleccionar Plan" at bounding box center [339, 164] width 281 height 10
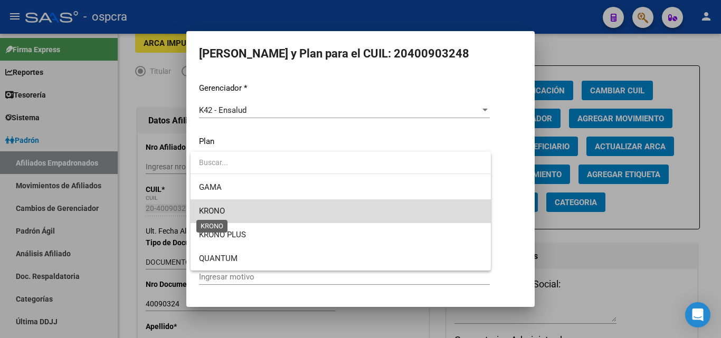
click at [224, 209] on span "KRONO" at bounding box center [212, 211] width 26 height 10
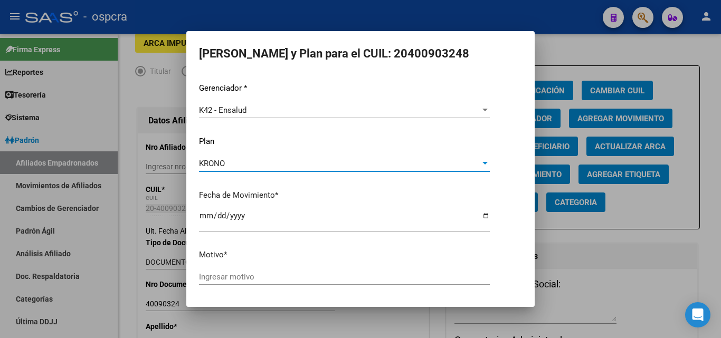
click at [241, 279] on div "Ingresar motivo" at bounding box center [344, 277] width 291 height 16
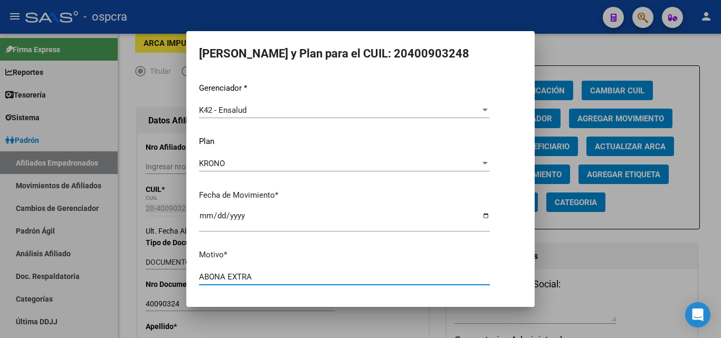
type input "ABONA EXTRA"
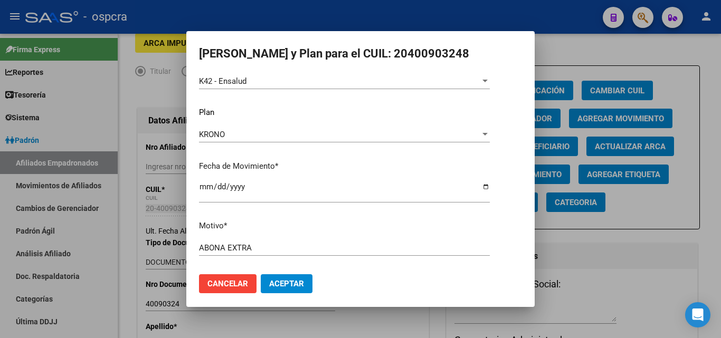
scroll to position [36, 0]
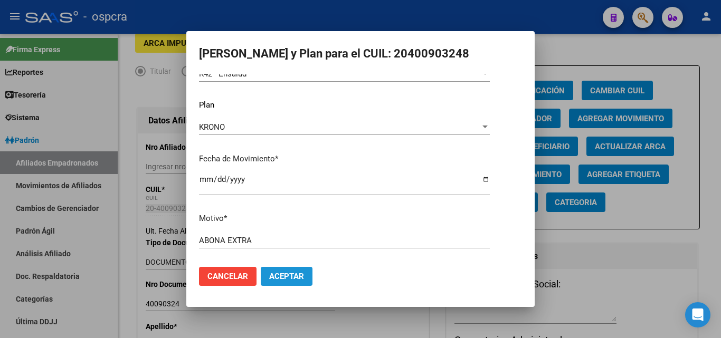
click at [284, 272] on span "Aceptar" at bounding box center [286, 277] width 35 height 10
